Goal: Task Accomplishment & Management: Use online tool/utility

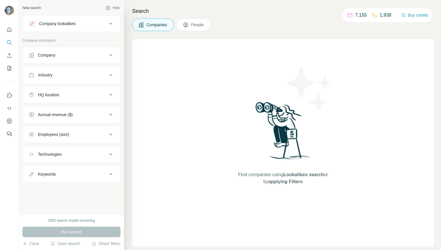
click at [195, 23] on span "People" at bounding box center [197, 25] width 13 height 6
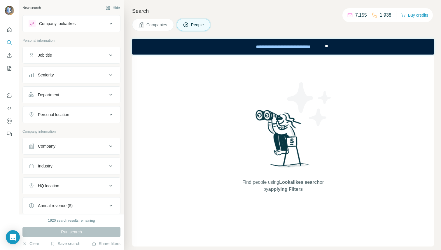
click at [69, 71] on button "Seniority" at bounding box center [71, 75] width 97 height 14
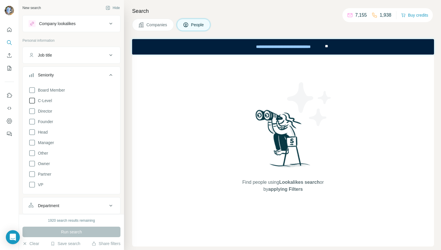
click at [47, 98] on span "C-Level" at bounding box center [44, 101] width 16 height 6
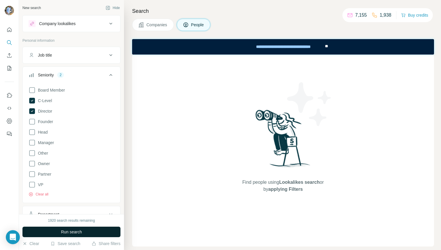
click at [73, 231] on span "Run search" at bounding box center [71, 232] width 21 height 6
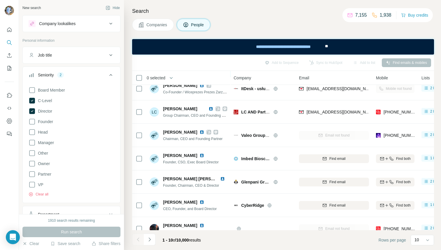
scroll to position [88, 0]
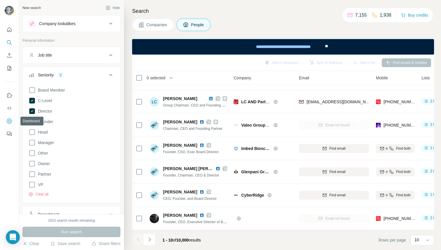
click at [7, 120] on icon "Dashboard" at bounding box center [9, 120] width 5 height 5
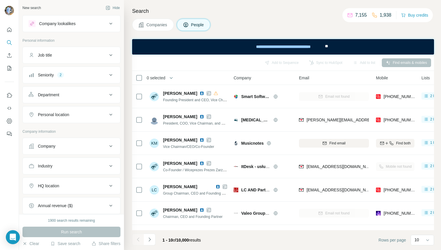
click at [278, 62] on div "Add to Sequence Sync to HubSpot Add to list Find emails & mobiles" at bounding box center [283, 62] width 296 height 10
click at [261, 61] on button "Add to Sequence (1)" at bounding box center [262, 62] width 47 height 9
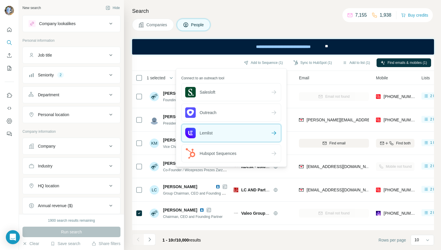
click at [224, 130] on div "Lemlist" at bounding box center [231, 132] width 99 height 17
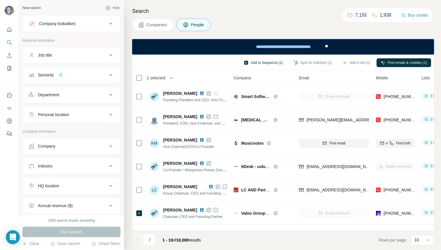
click at [255, 63] on button "Add to Sequence (1)" at bounding box center [262, 62] width 47 height 9
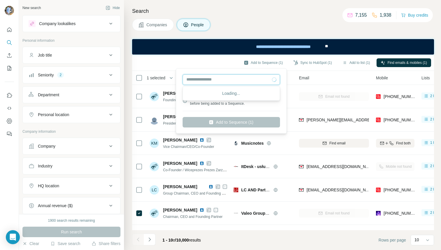
click at [211, 80] on input "text" at bounding box center [230, 79] width 97 height 10
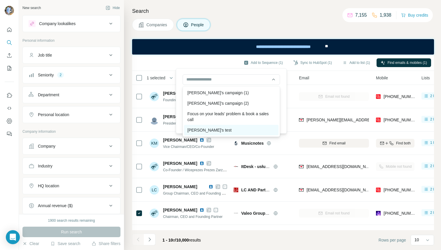
click at [204, 129] on div "Laura's test" at bounding box center [231, 130] width 94 height 10
type input "**********"
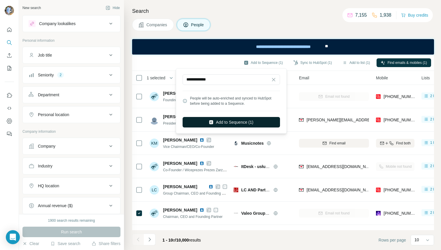
click at [221, 124] on button "Add to Sequence (1)" at bounding box center [230, 122] width 97 height 10
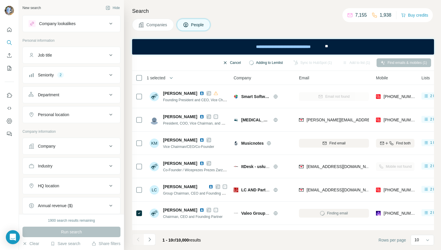
click at [226, 62] on button "Cancel" at bounding box center [232, 62] width 26 height 9
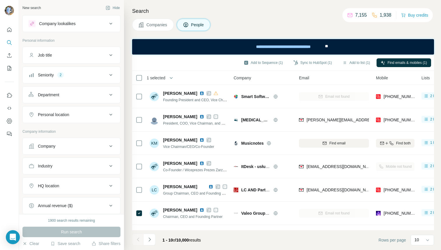
click at [67, 76] on div "Seniority 2" at bounding box center [68, 75] width 79 height 6
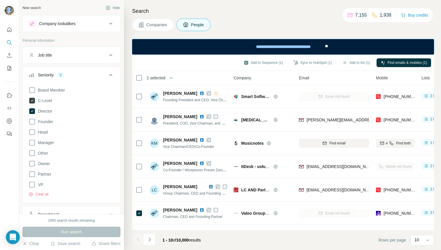
click at [34, 102] on icon at bounding box center [32, 101] width 6 height 6
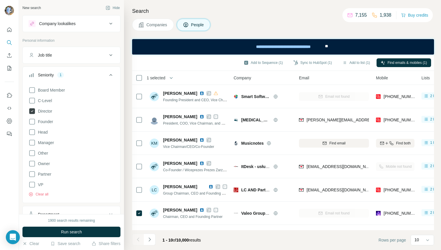
click at [34, 109] on icon at bounding box center [32, 111] width 6 height 6
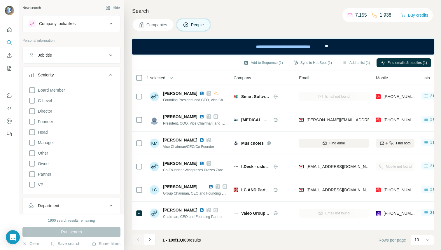
click at [70, 70] on button "Seniority" at bounding box center [71, 76] width 97 height 16
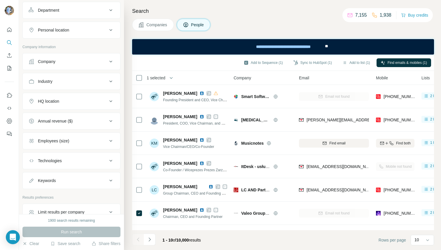
scroll to position [85, 0]
click at [61, 59] on div "Company" at bounding box center [68, 61] width 79 height 6
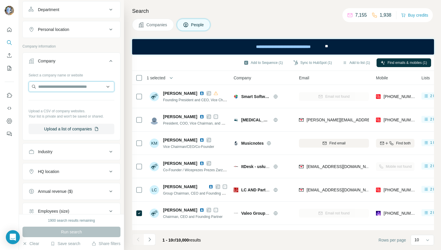
click at [53, 87] on input "text" at bounding box center [72, 86] width 86 height 10
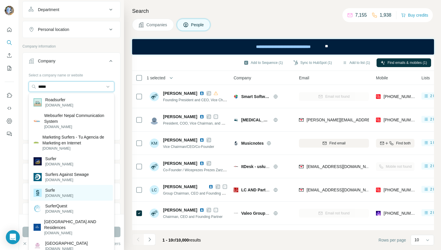
type input "*****"
click at [57, 190] on p "Surfe" at bounding box center [59, 190] width 28 height 6
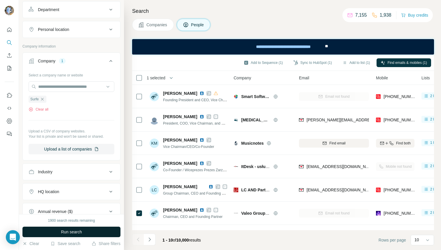
click at [67, 230] on span "Run search" at bounding box center [71, 232] width 21 height 6
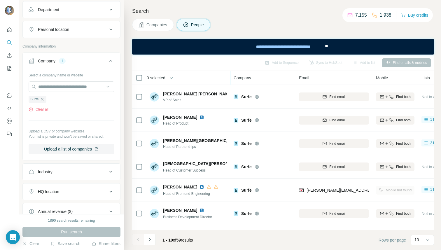
scroll to position [88, 0]
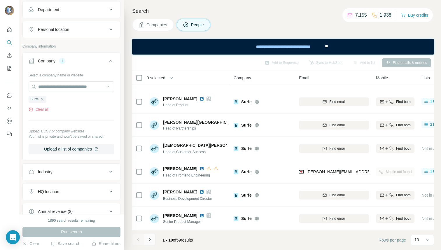
click at [151, 238] on icon "Navigate to next page" at bounding box center [150, 239] width 6 height 6
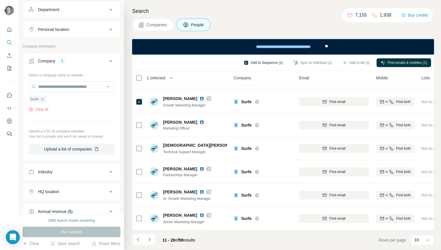
click at [257, 60] on button "Add to Sequence (1)" at bounding box center [262, 62] width 47 height 9
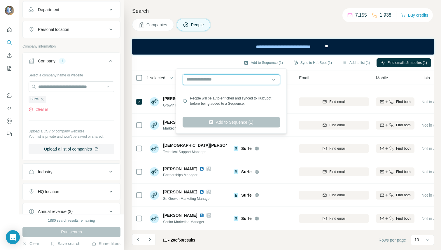
click at [221, 79] on input "text" at bounding box center [230, 79] width 97 height 10
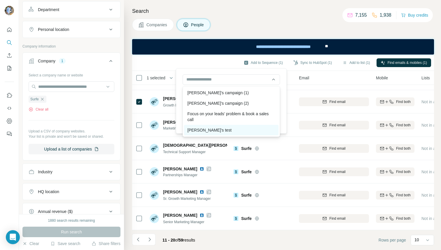
click at [217, 126] on div "Laura's test" at bounding box center [231, 130] width 94 height 10
type input "**********"
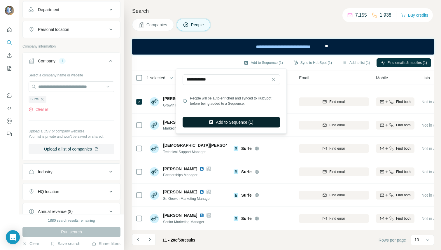
click at [230, 122] on button "Add to Sequence (1)" at bounding box center [230, 122] width 97 height 10
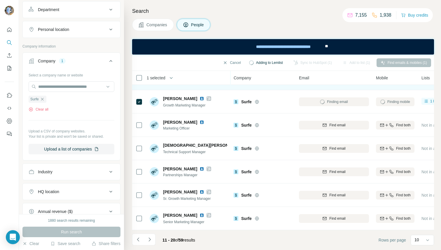
click at [345, 87] on td "Find email" at bounding box center [333, 78] width 77 height 23
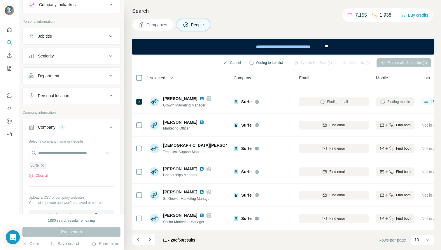
scroll to position [0, 0]
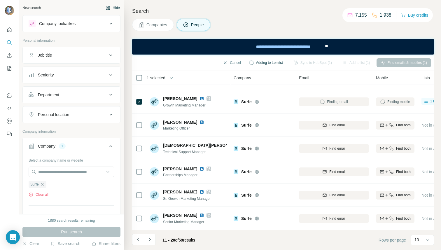
click at [118, 8] on button "Hide" at bounding box center [112, 7] width 22 height 9
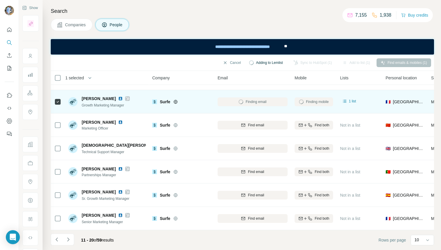
click at [252, 102] on div "Finding email" at bounding box center [252, 102] width 70 height 16
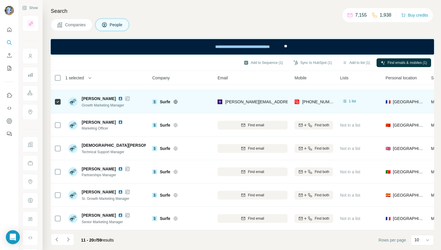
click at [248, 90] on td "[PERSON_NAME][EMAIL_ADDRESS][DOMAIN_NAME]" at bounding box center [252, 101] width 77 height 23
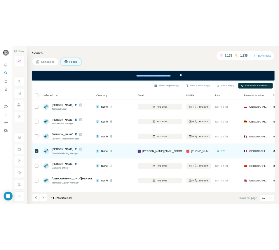
scroll to position [41, 0]
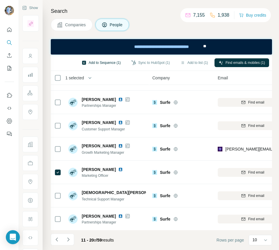
click at [97, 64] on button "Add to Sequence (1)" at bounding box center [101, 62] width 47 height 9
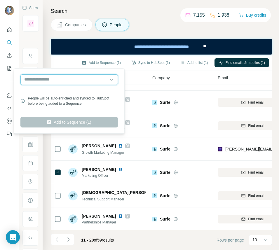
click at [86, 83] on input "text" at bounding box center [68, 79] width 97 height 10
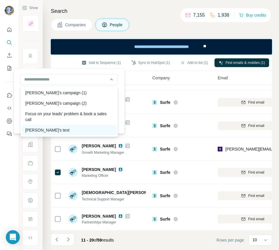
click at [58, 126] on div "Laura's test" at bounding box center [69, 130] width 94 height 10
type input "**********"
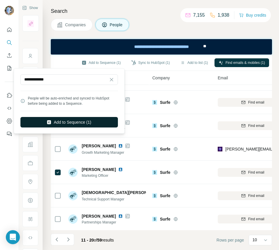
click at [71, 122] on button "Add to Sequence (1)" at bounding box center [68, 122] width 97 height 10
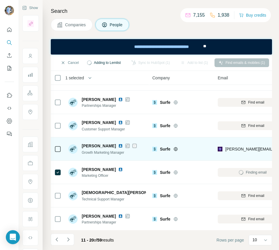
click at [133, 145] on icon at bounding box center [134, 145] width 3 height 5
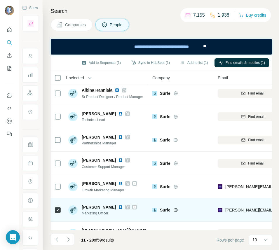
scroll to position [0, 0]
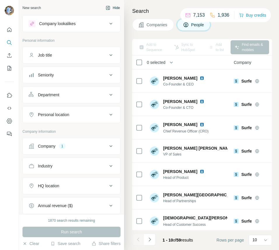
click at [114, 7] on button "Hide" at bounding box center [112, 7] width 22 height 9
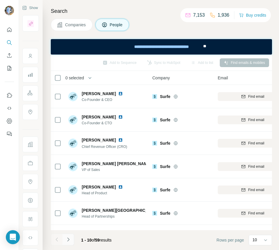
click at [71, 241] on button "Navigate to next page" at bounding box center [68, 239] width 12 height 12
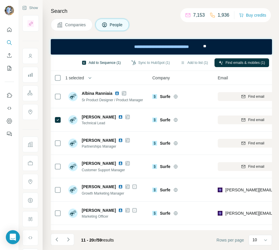
click at [100, 64] on button "Add to Sequence (1)" at bounding box center [101, 62] width 47 height 9
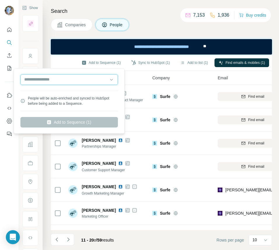
click at [73, 84] on input "text" at bounding box center [68, 79] width 97 height 10
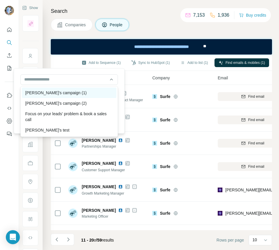
click at [48, 95] on div "David's campaign (1)" at bounding box center [69, 92] width 94 height 10
type input "**********"
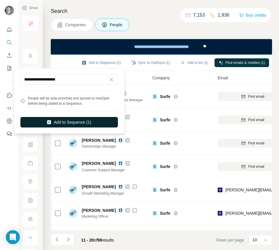
click at [75, 117] on button "Add to Sequence (1)" at bounding box center [68, 122] width 97 height 10
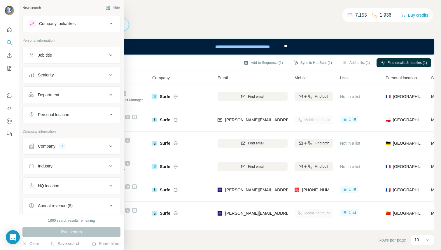
click at [29, 8] on div "New search" at bounding box center [31, 7] width 18 height 5
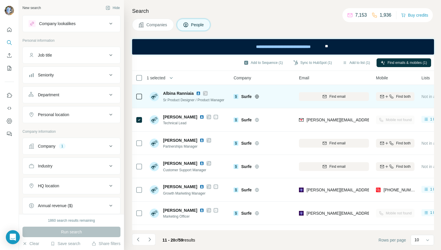
click at [246, 95] on span "Surfe" at bounding box center [246, 97] width 10 height 6
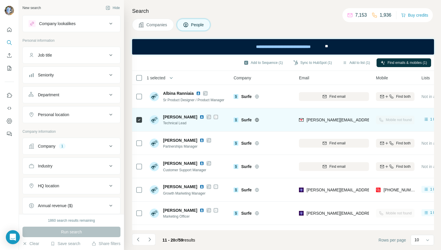
click at [139, 116] on icon at bounding box center [138, 119] width 7 height 7
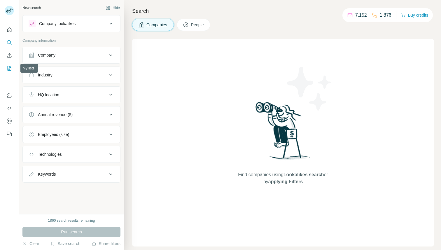
click at [9, 73] on button "My lists" at bounding box center [9, 68] width 9 height 10
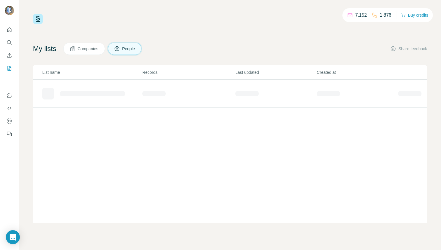
click at [53, 49] on h4 "My lists" at bounding box center [44, 48] width 23 height 9
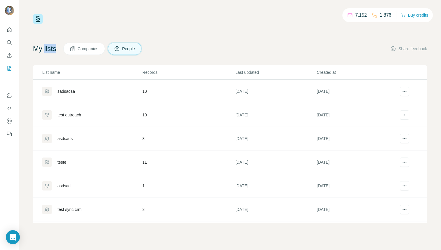
click at [97, 49] on span "Companies" at bounding box center [88, 49] width 21 height 6
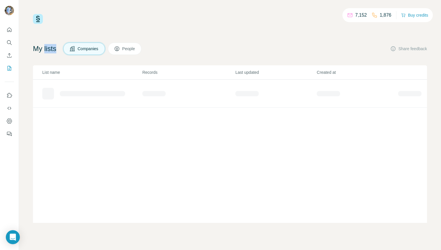
click at [132, 51] on span "People" at bounding box center [128, 49] width 13 height 6
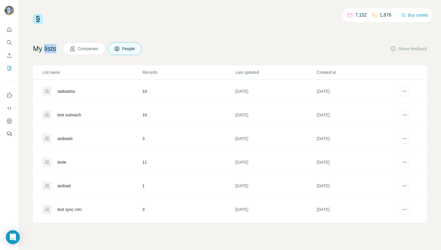
click at [95, 50] on span "Companies" at bounding box center [88, 49] width 21 height 6
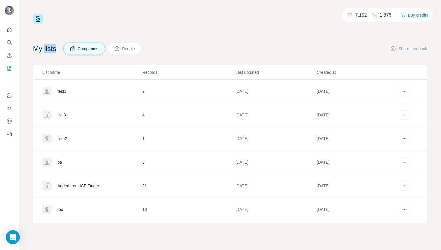
click at [128, 51] on span "People" at bounding box center [128, 49] width 13 height 6
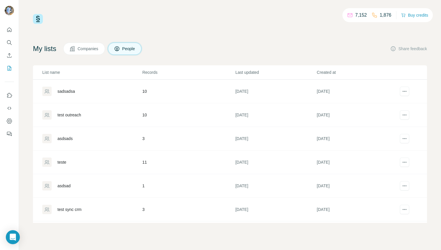
click at [175, 53] on div "My lists Companies People Share feedback" at bounding box center [230, 49] width 394 height 12
